Goal: Communication & Community: Answer question/provide support

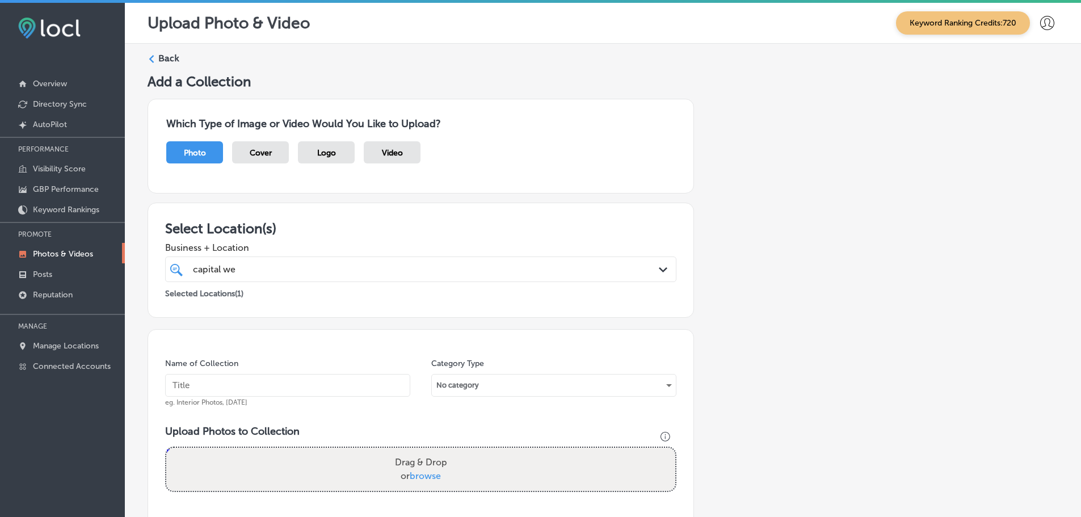
scroll to position [363, 0]
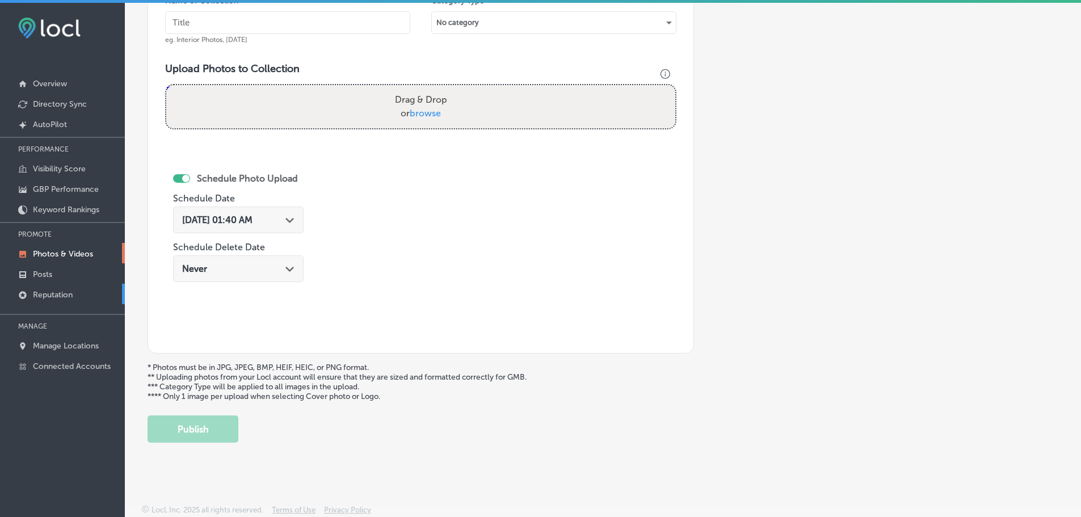
click at [51, 292] on p "Reputation" at bounding box center [53, 295] width 40 height 10
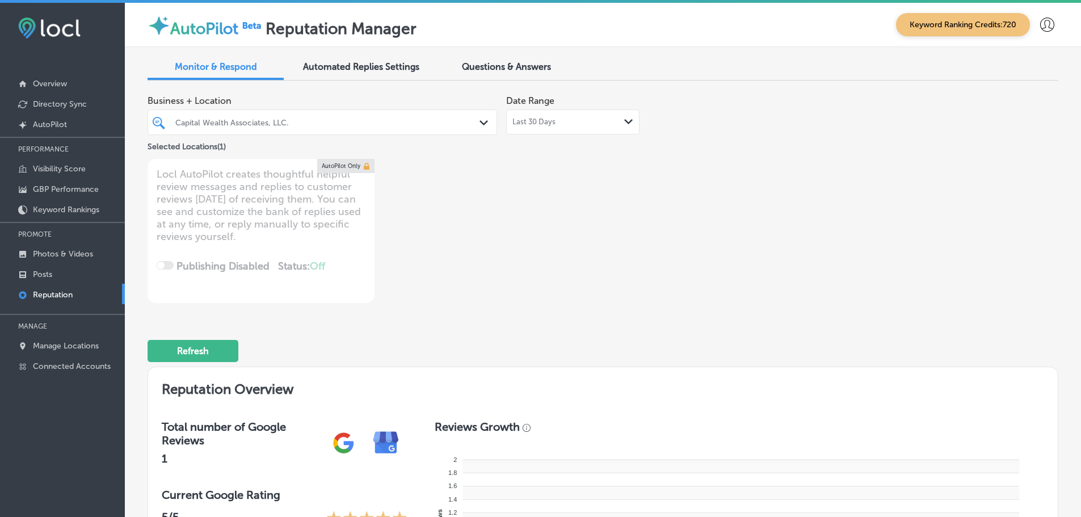
click at [624, 120] on icon "Path Created with Sketch." at bounding box center [628, 121] width 9 height 5
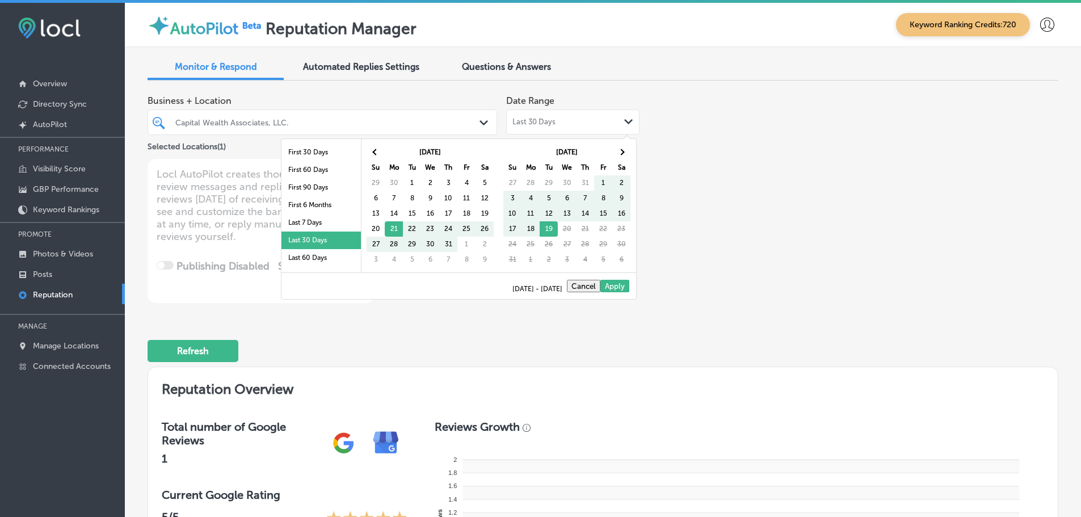
click at [316, 223] on li "Last 7 Days" at bounding box center [321, 223] width 79 height 18
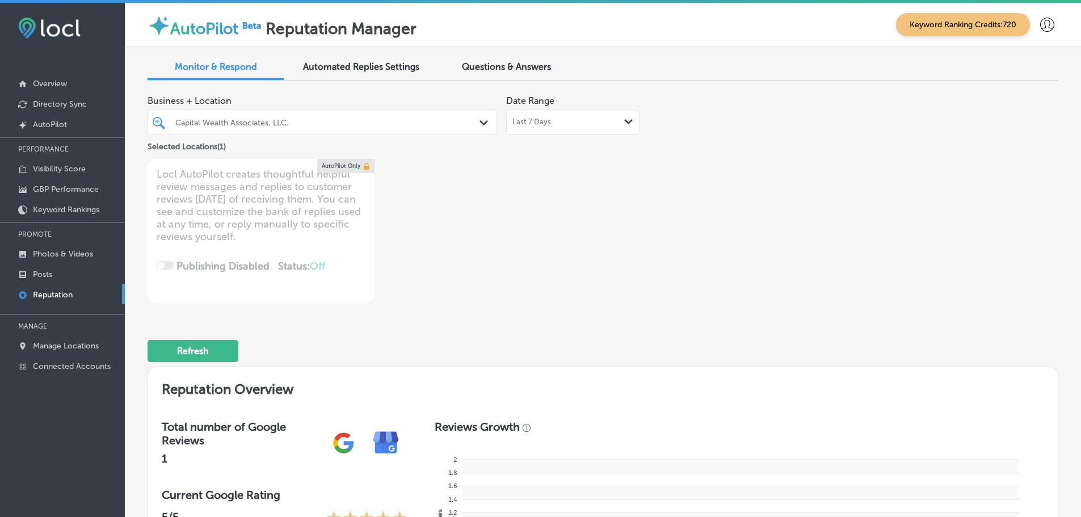
click at [480, 121] on polygon at bounding box center [484, 122] width 9 height 5
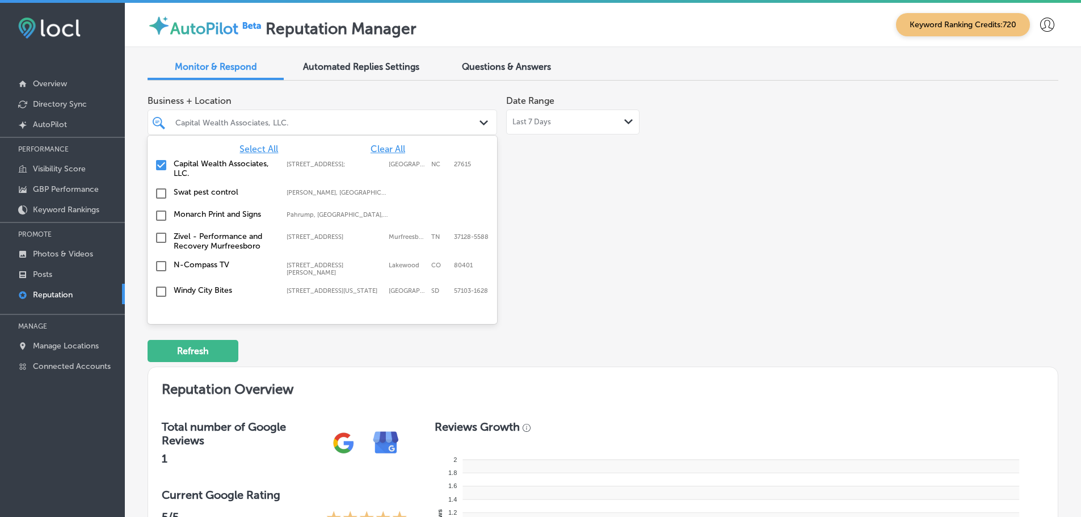
click at [381, 150] on span "Clear All" at bounding box center [388, 149] width 35 height 11
type textarea "x"
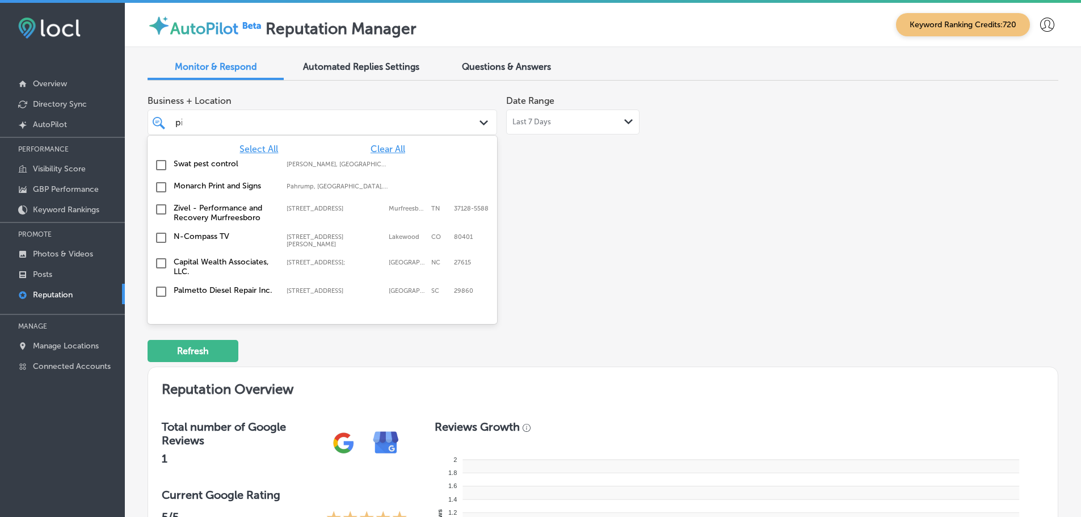
type input "pizzaiol"
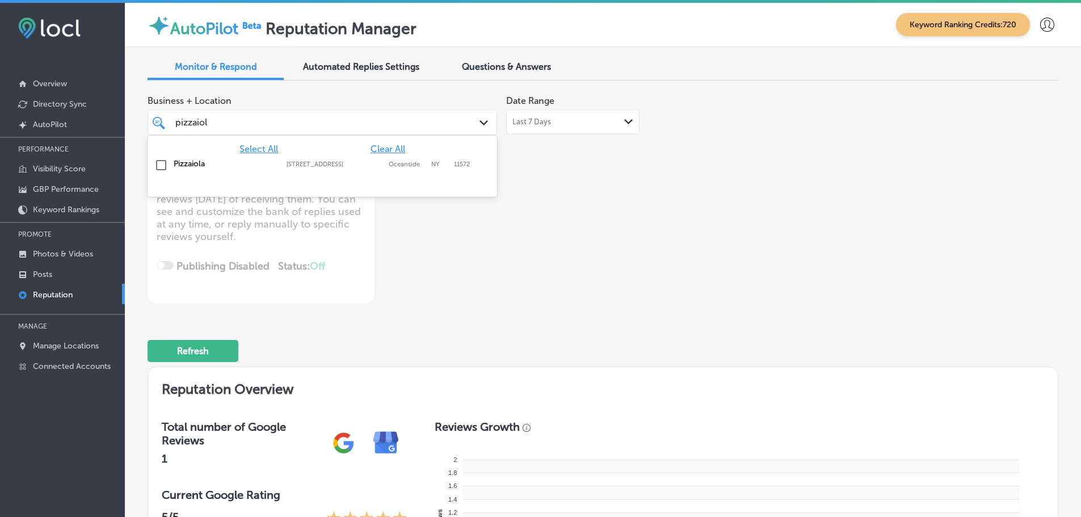
click at [182, 160] on label "Pizzaiola" at bounding box center [225, 164] width 102 height 10
type textarea "x"
type input "pizzaiol"
click at [527, 199] on div "Business + Location option [STREET_ADDRESS]. option [STREET_ADDRESS]. 2 results…" at bounding box center [421, 196] width 547 height 213
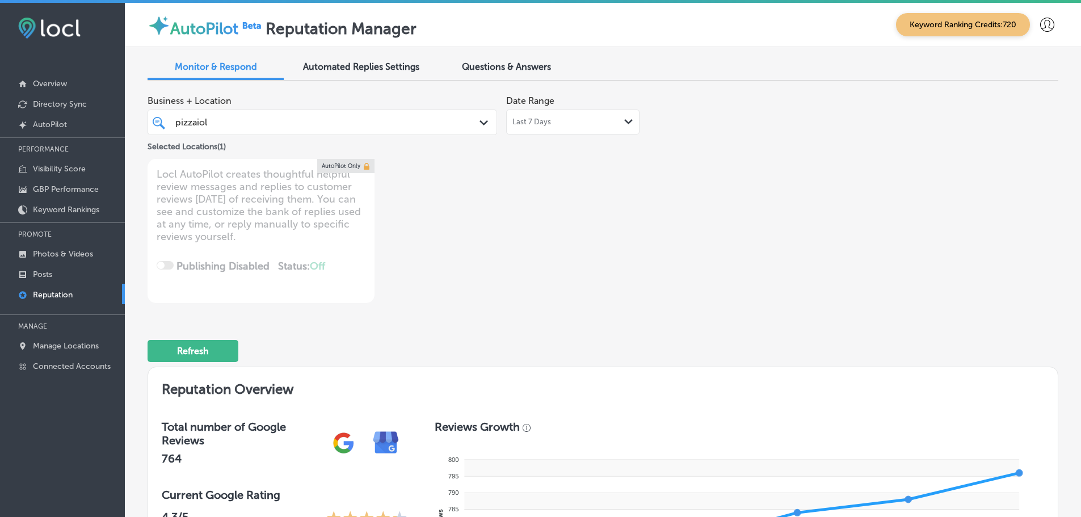
click at [602, 124] on div "Last 7 Days Path Created with Sketch." at bounding box center [573, 121] width 121 height 9
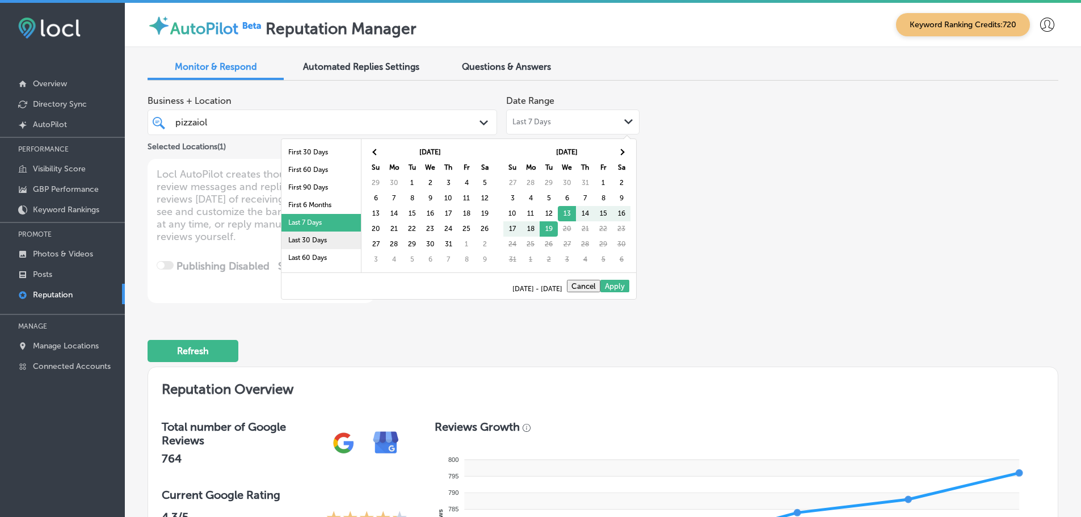
click at [314, 234] on li "Last 30 Days" at bounding box center [321, 241] width 79 height 18
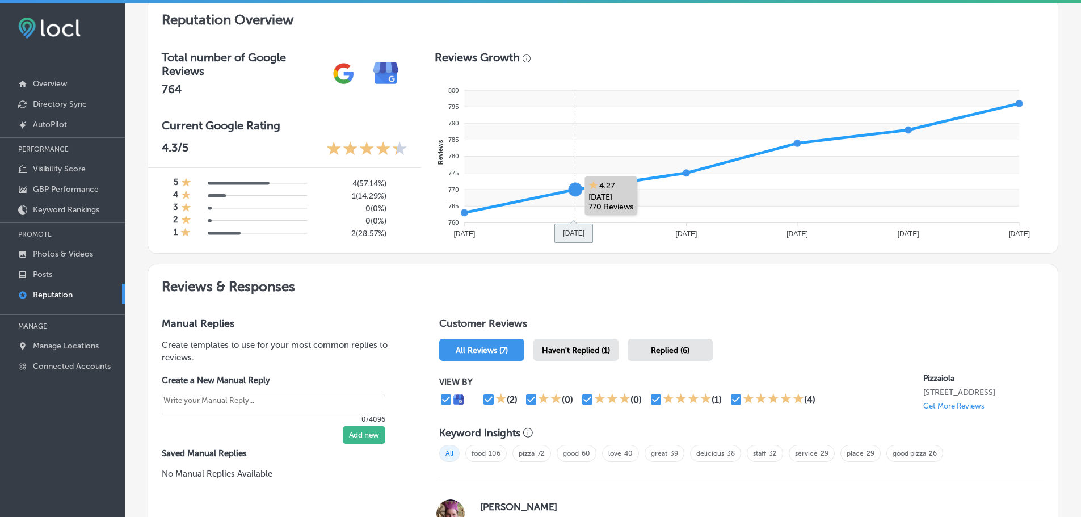
scroll to position [454, 0]
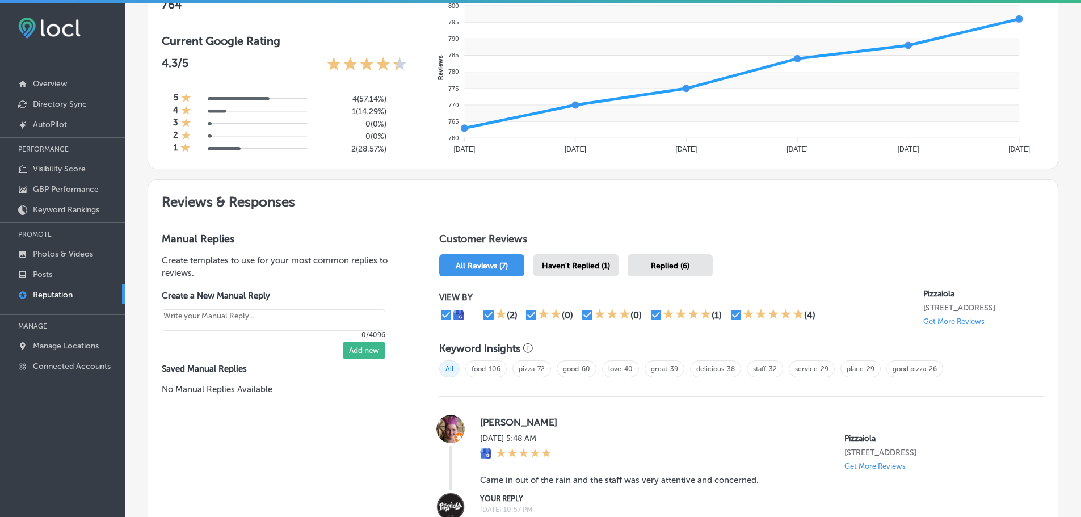
click at [580, 263] on span "Haven't Replied (1)" at bounding box center [576, 266] width 68 height 10
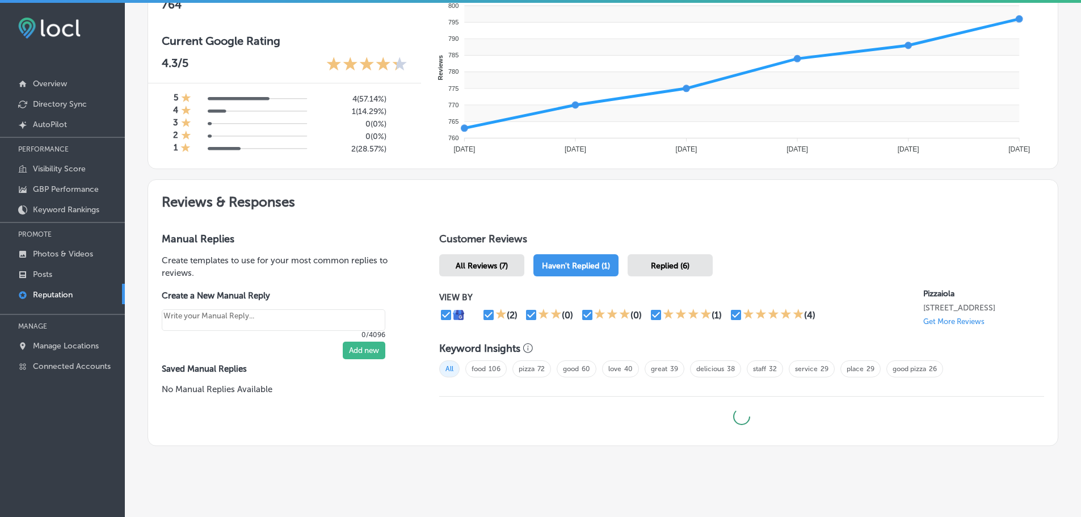
type textarea "x"
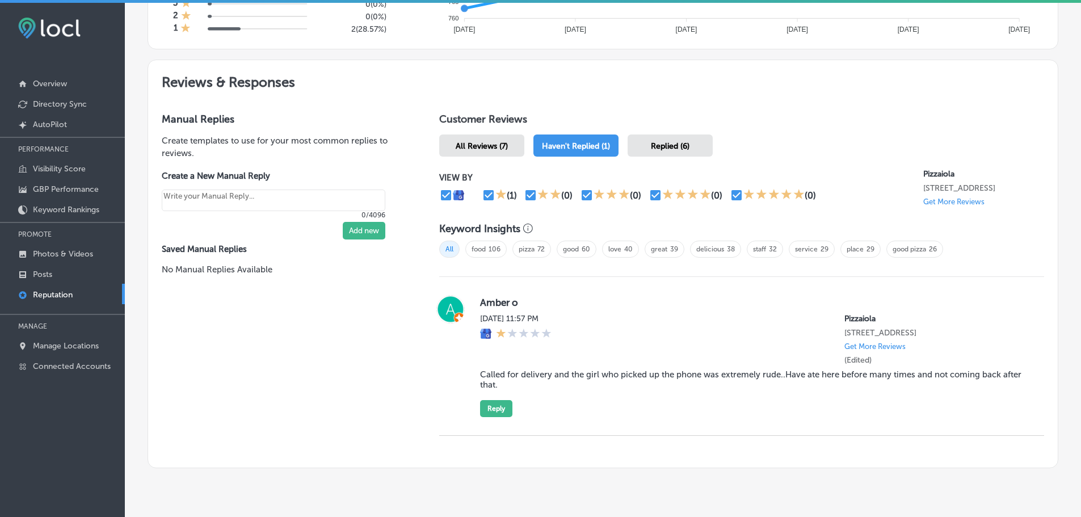
scroll to position [610, 0]
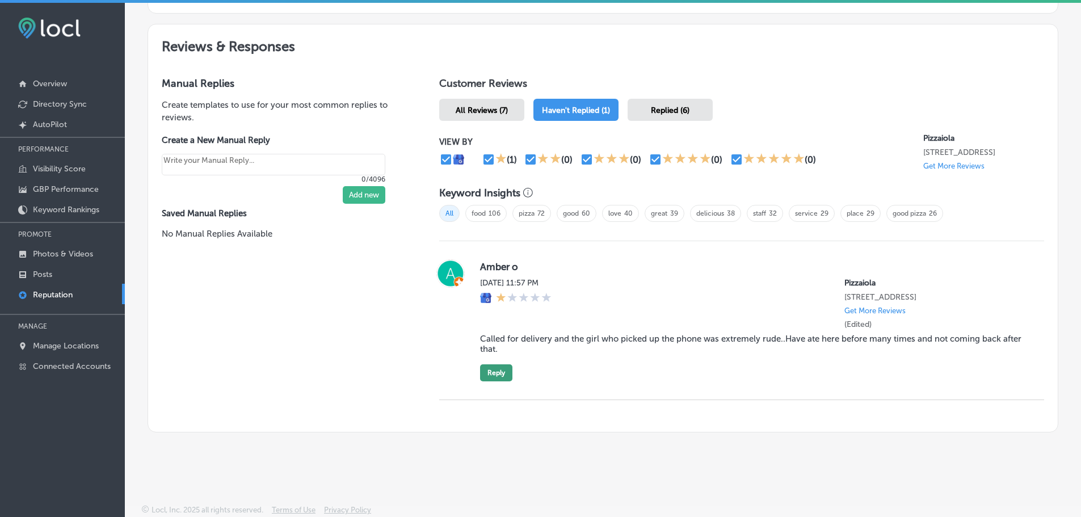
click at [492, 373] on button "Reply" at bounding box center [496, 372] width 32 height 17
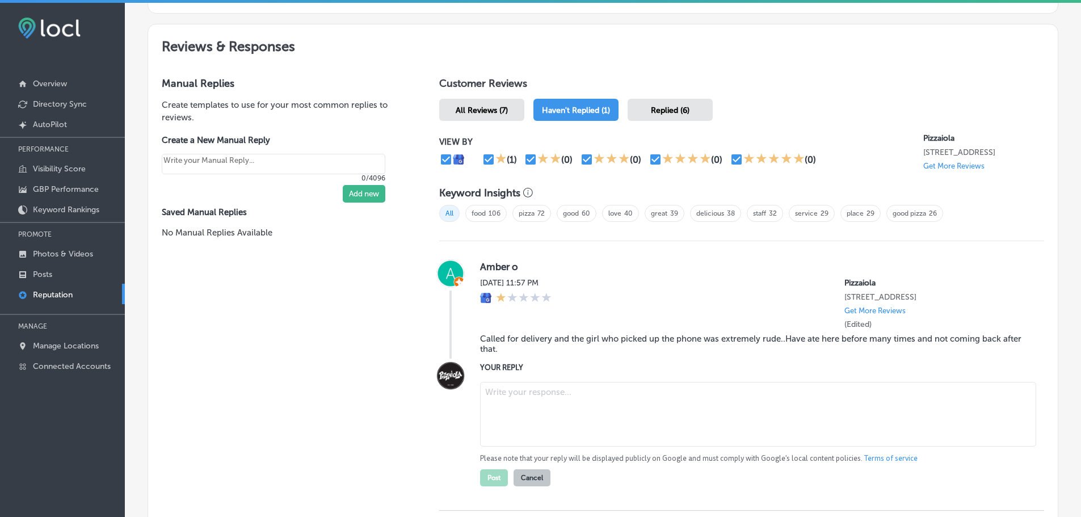
click at [545, 408] on textarea at bounding box center [758, 414] width 556 height 65
paste textarea "We're really sorry to hear about your experience with us. This is definitely no…"
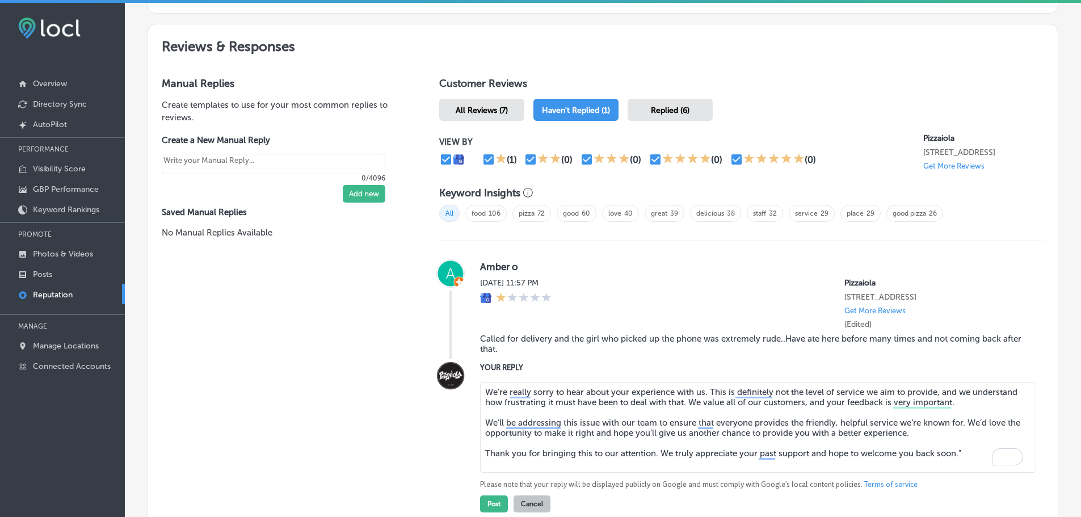
click at [963, 456] on textarea "We're really sorry to hear about your experience with us. This is definitely no…" at bounding box center [758, 427] width 556 height 91
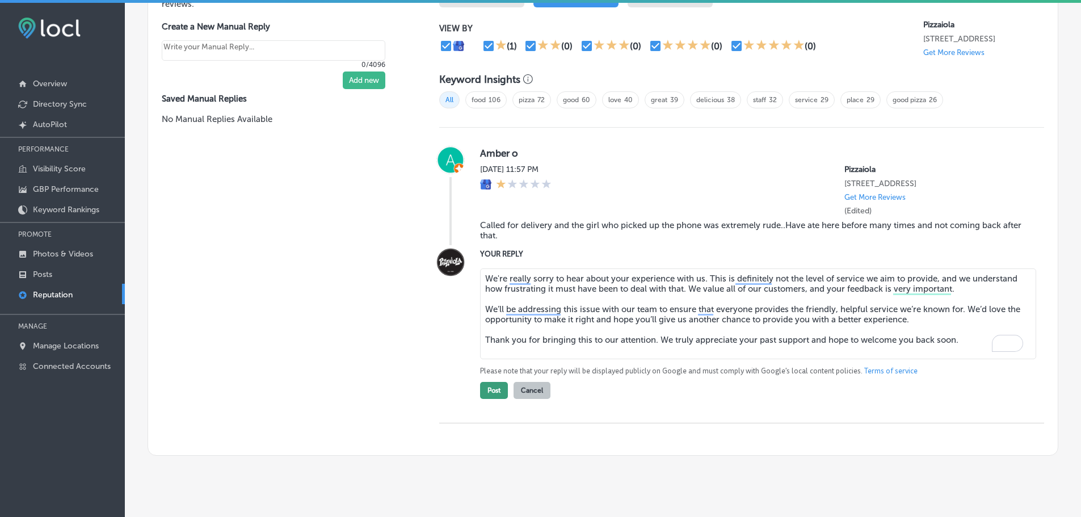
type textarea "We're really sorry to hear about your experience with us. This is definitely no…"
click at [483, 391] on button "Post" at bounding box center [494, 390] width 28 height 17
type textarea "x"
